Goal: Task Accomplishment & Management: Manage account settings

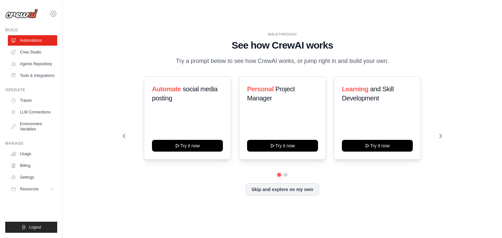
click at [53, 12] on icon at bounding box center [53, 14] width 8 height 8
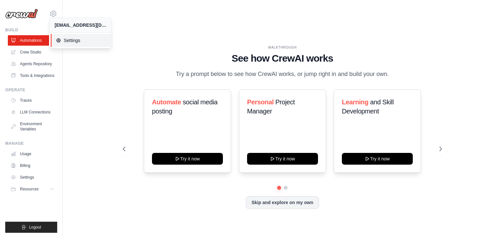
click at [67, 40] on span "Settings" at bounding box center [82, 40] width 52 height 7
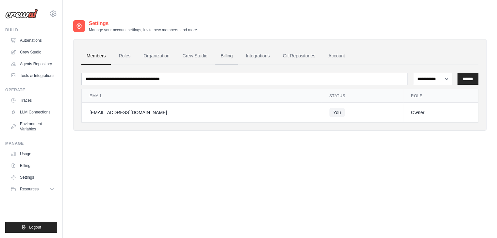
click at [227, 47] on link "Billing" at bounding box center [226, 56] width 23 height 18
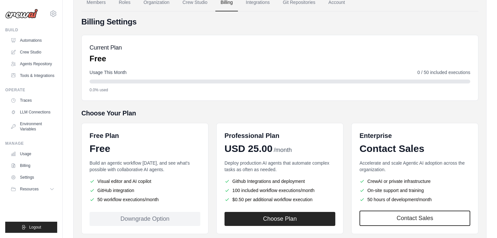
scroll to position [65, 0]
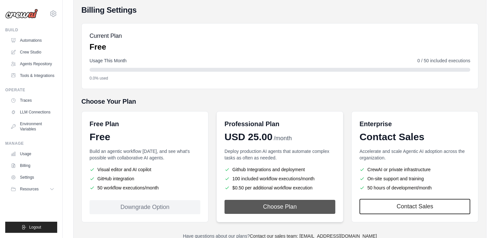
click at [270, 200] on button "Choose Plan" at bounding box center [279, 207] width 111 height 14
